Goal: Communication & Community: Share content

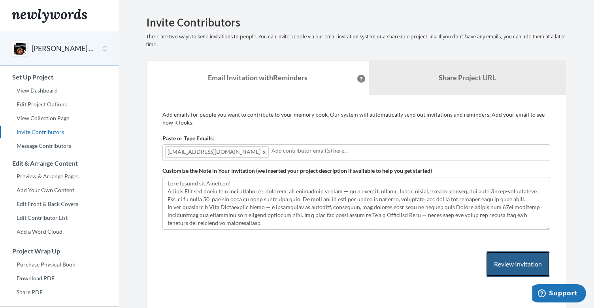
click at [503, 262] on button "Review Invitation" at bounding box center [518, 264] width 64 height 26
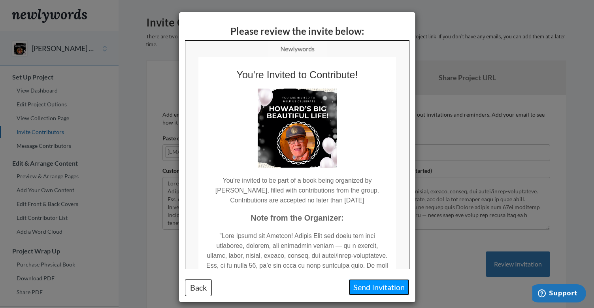
click at [389, 285] on button "Send Invitation" at bounding box center [379, 287] width 61 height 16
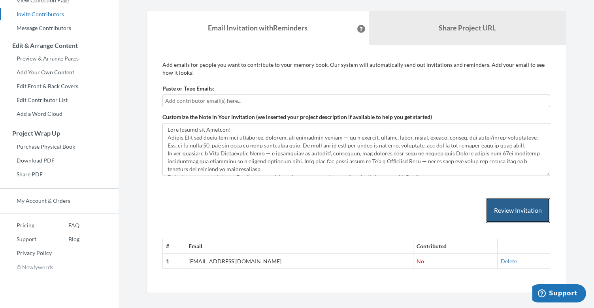
scroll to position [129, 0]
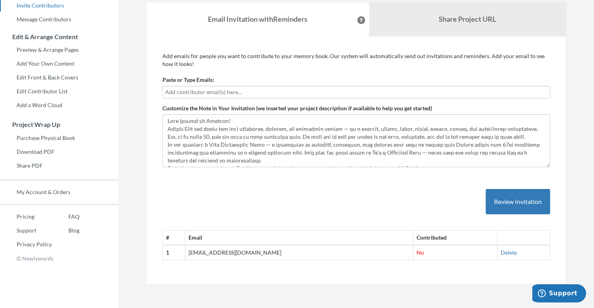
click at [285, 250] on td "[EMAIL_ADDRESS][DOMAIN_NAME]" at bounding box center [299, 252] width 228 height 15
click at [506, 200] on button "Review Invitation" at bounding box center [518, 202] width 64 height 26
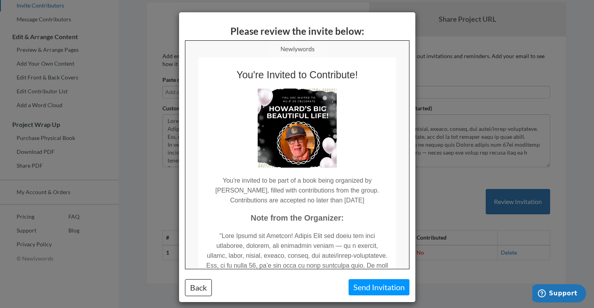
scroll to position [0, 0]
click at [202, 285] on button "Back" at bounding box center [198, 287] width 27 height 17
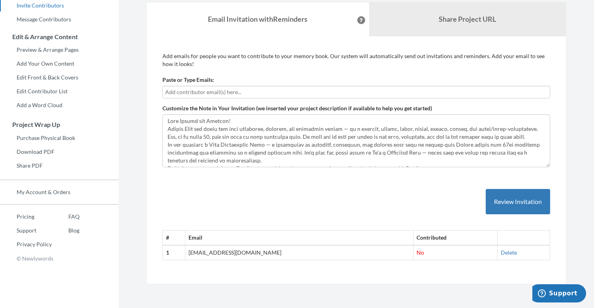
click at [257, 91] on input "text" at bounding box center [355, 92] width 380 height 9
type input "[EMAIL_ADDRESS][DOMAIN_NAME]"
click at [505, 200] on button "Review Invitation" at bounding box center [518, 202] width 64 height 26
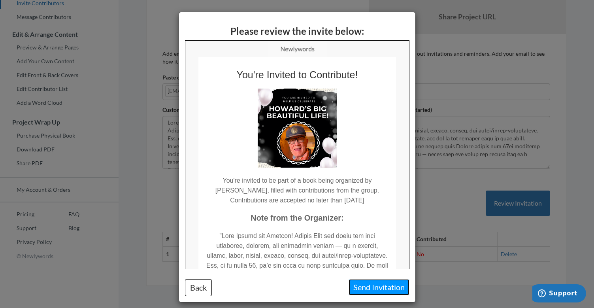
click at [376, 284] on button "Send Invitation" at bounding box center [379, 287] width 61 height 16
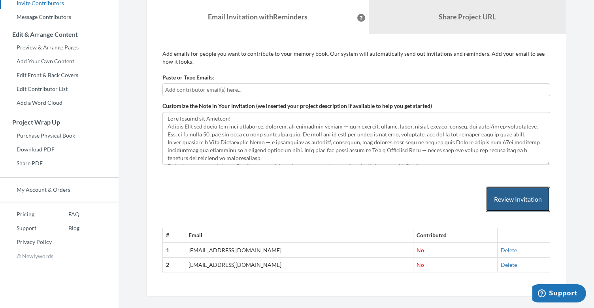
scroll to position [144, 0]
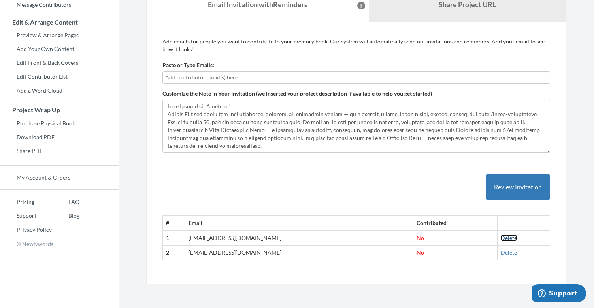
click at [508, 236] on link "Delete" at bounding box center [509, 237] width 16 height 7
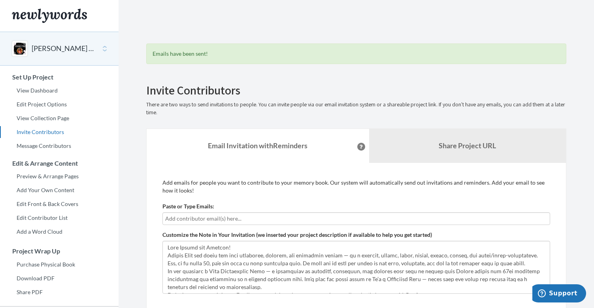
scroll to position [0, 0]
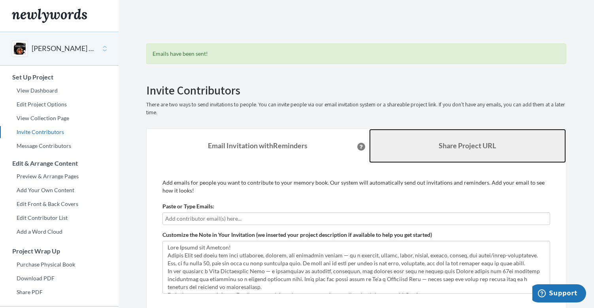
click at [451, 144] on b "Share Project URL" at bounding box center [467, 145] width 57 height 9
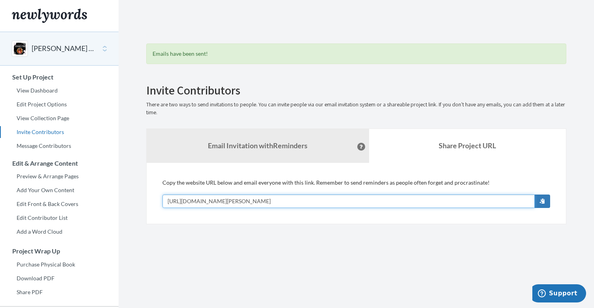
click at [356, 197] on input "[URL][DOMAIN_NAME][PERSON_NAME]" at bounding box center [349, 201] width 372 height 13
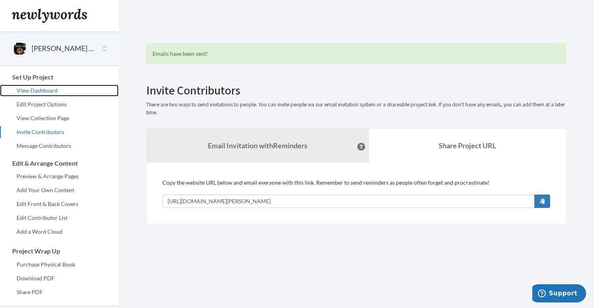
click at [48, 89] on link "View Dashboard" at bounding box center [59, 91] width 119 height 12
